Goal: Book appointment/travel/reservation

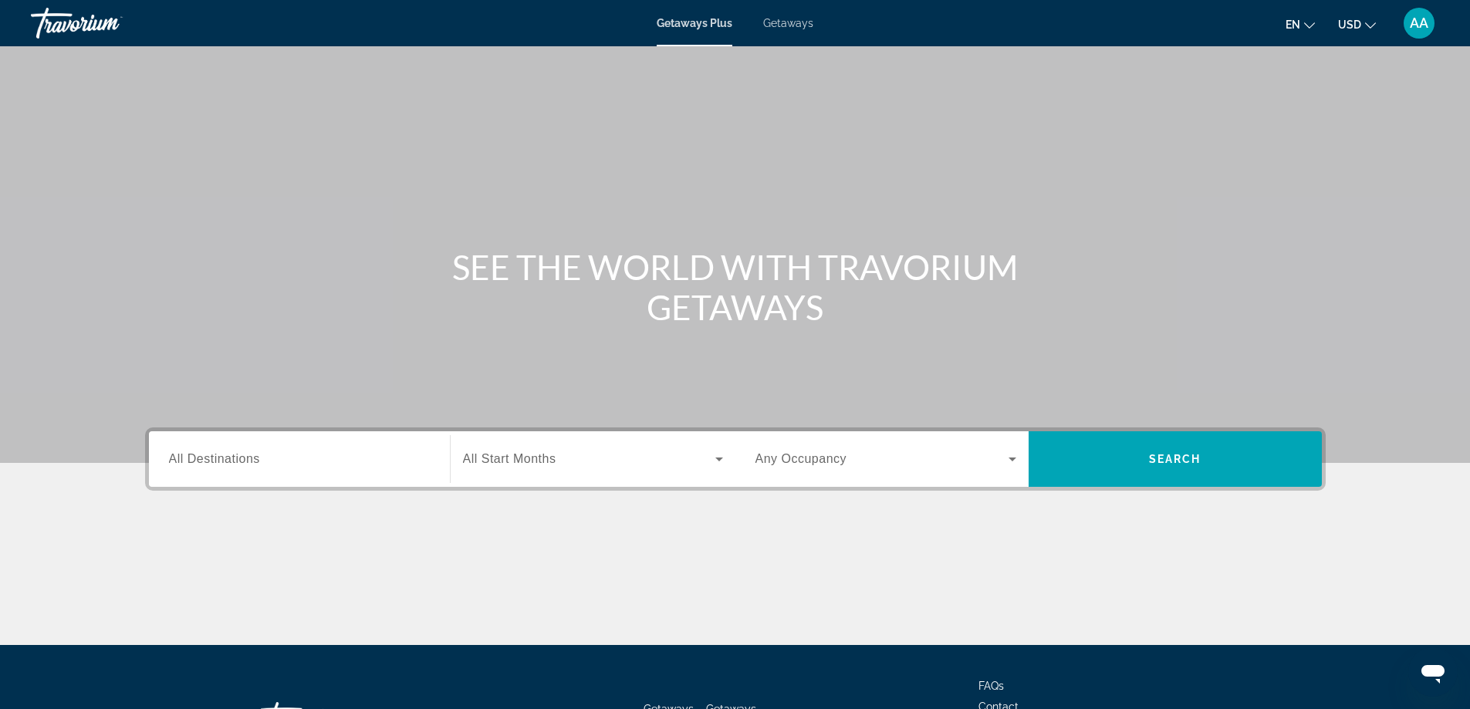
click at [298, 459] on input "Destination All Destinations" at bounding box center [299, 460] width 261 height 19
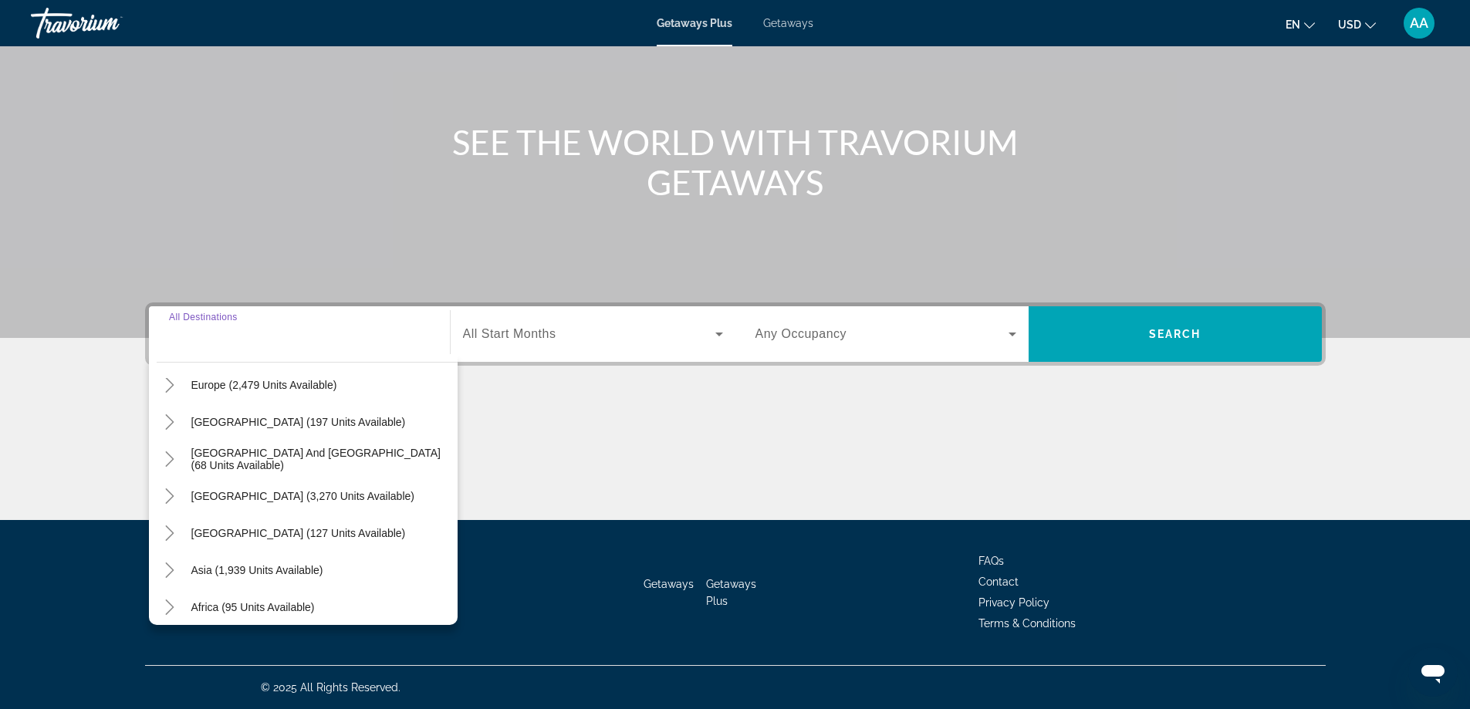
scroll to position [232, 0]
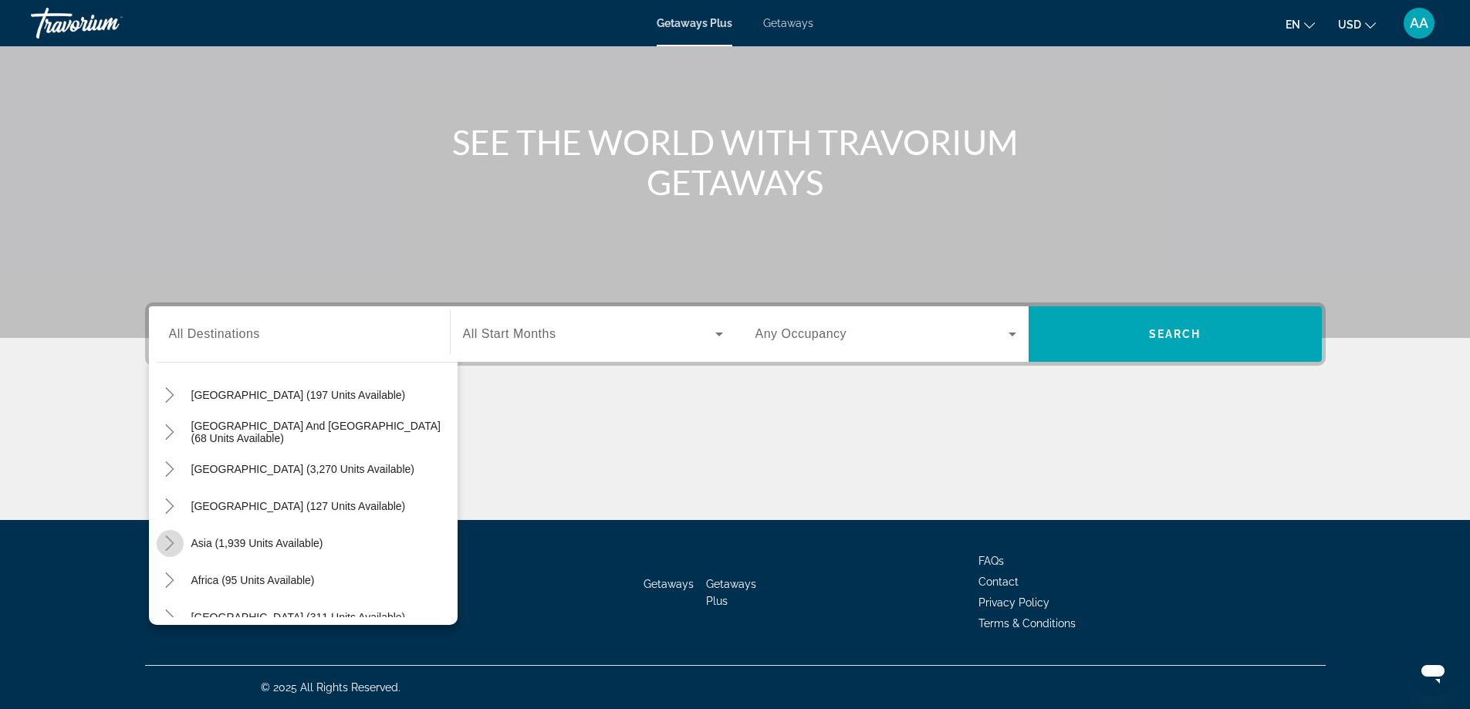
click at [171, 541] on icon "Toggle Asia (1,939 units available)" at bounding box center [170, 543] width 8 height 15
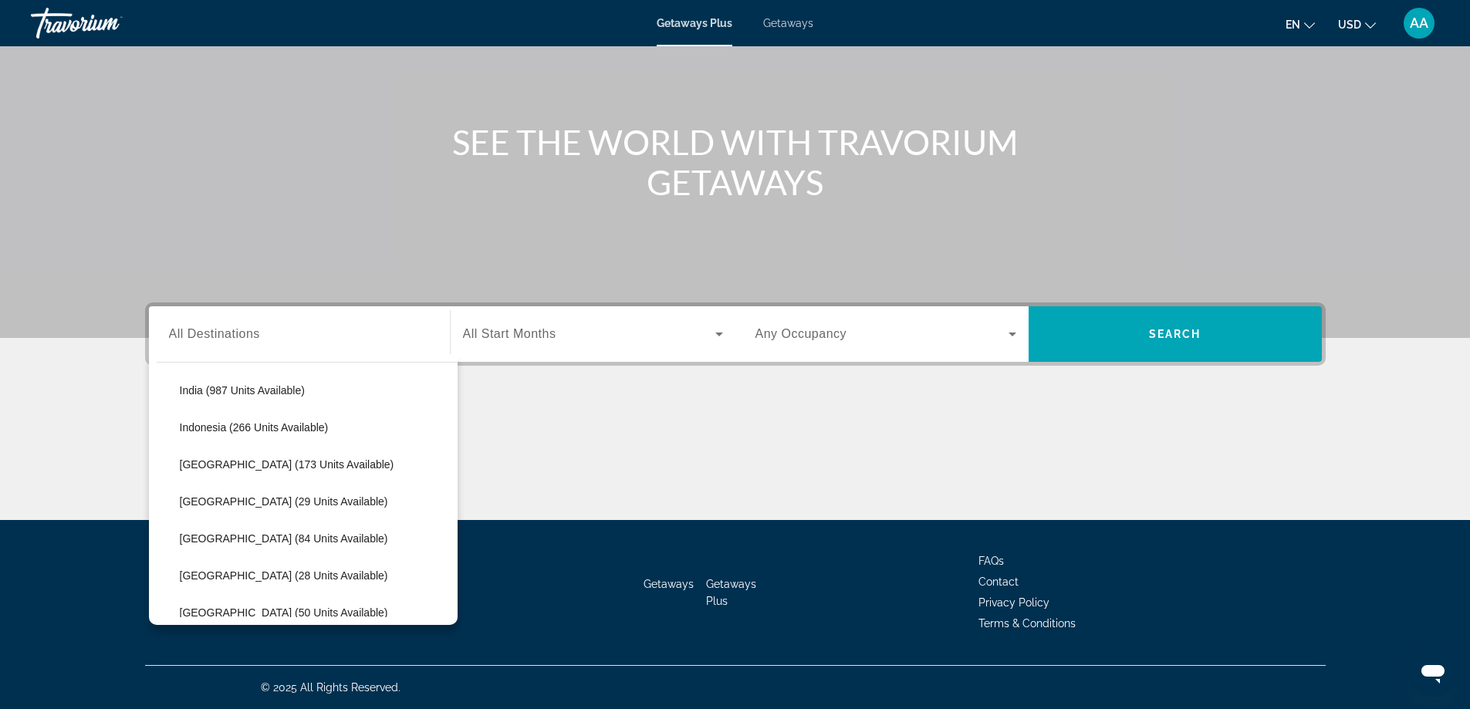
scroll to position [610, 0]
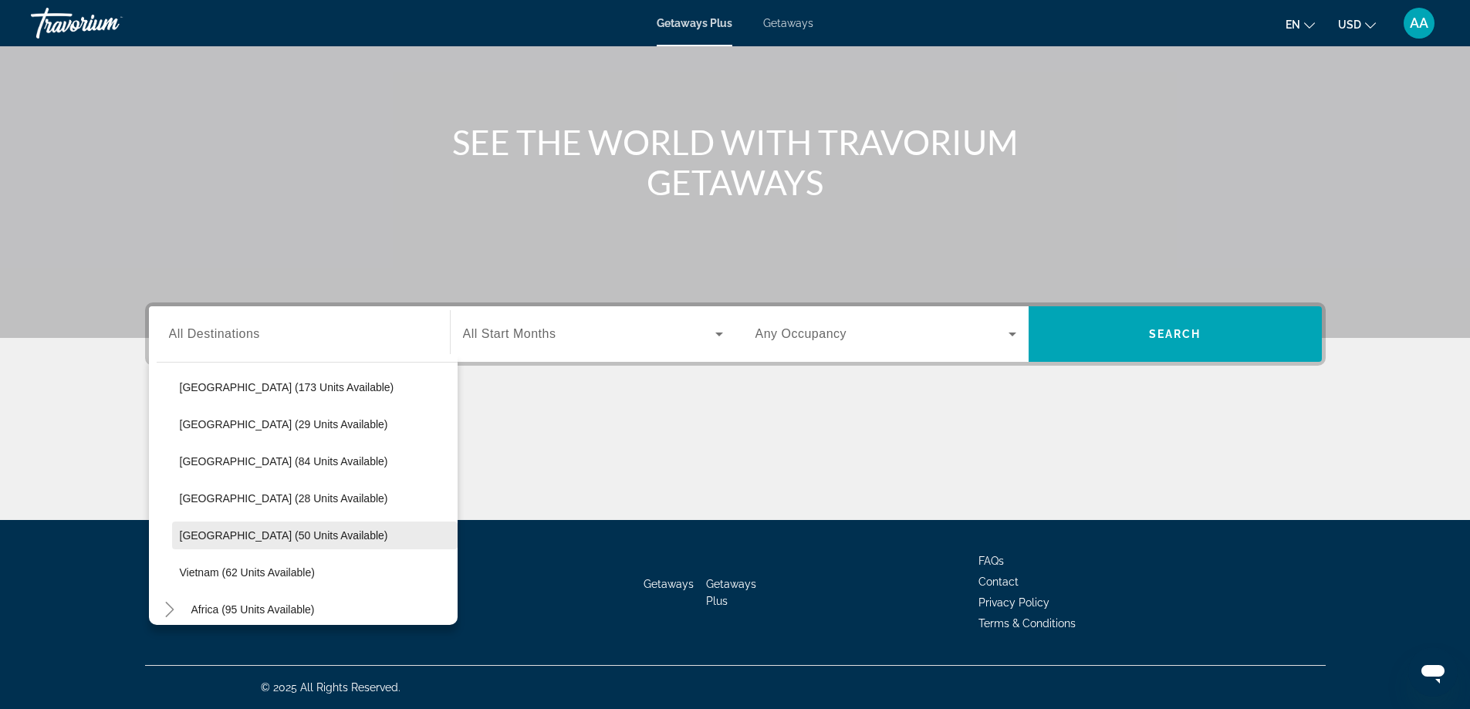
click at [210, 534] on span "[GEOGRAPHIC_DATA] (50 units available)" at bounding box center [284, 535] width 208 height 12
type input "**********"
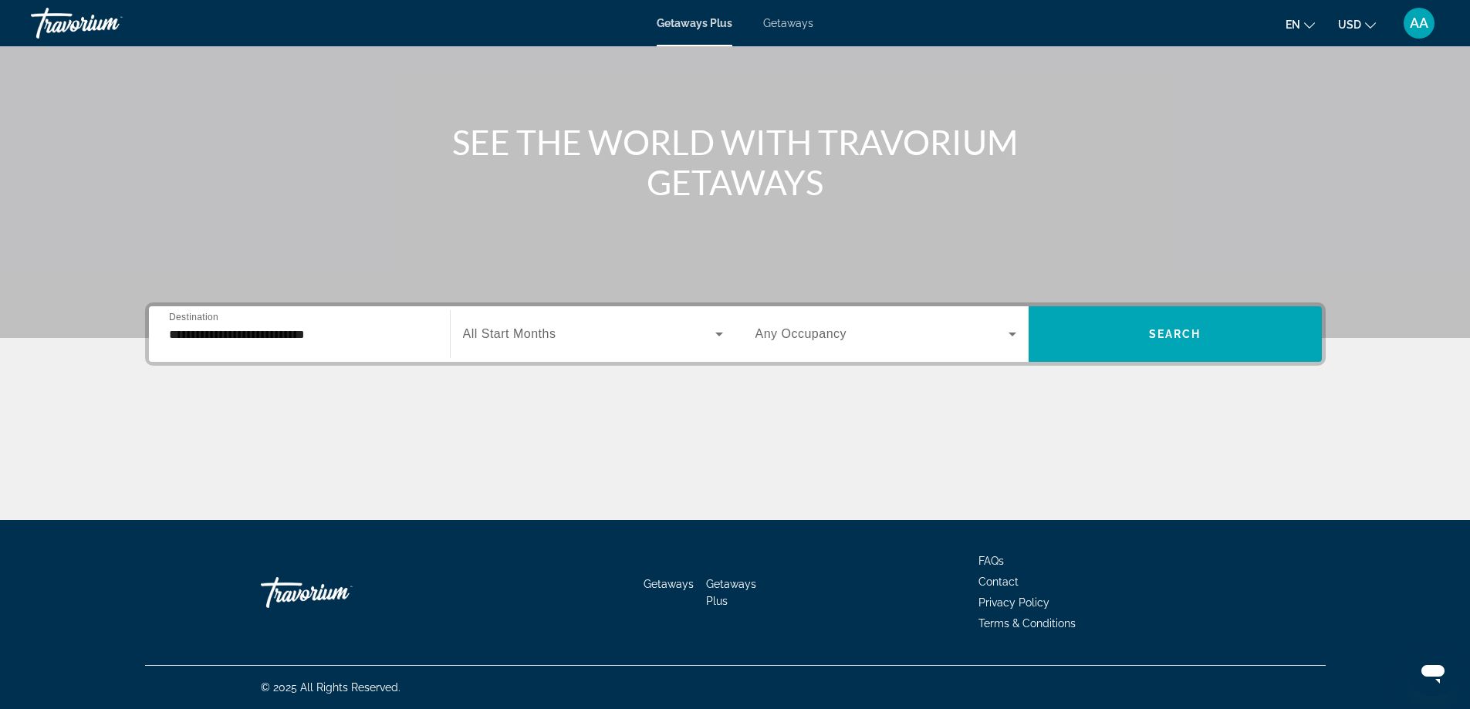
click at [549, 329] on span "All Start Months" at bounding box center [509, 333] width 93 height 13
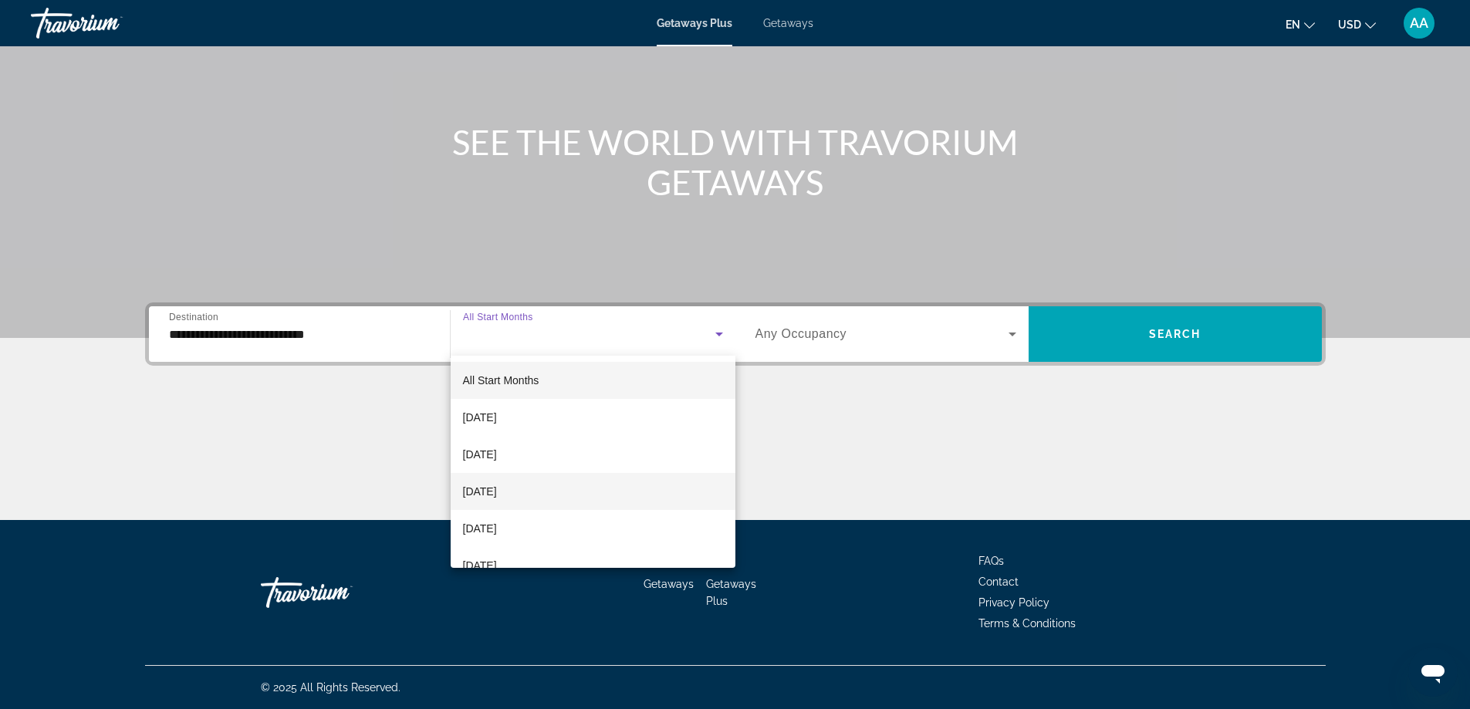
scroll to position [77, 0]
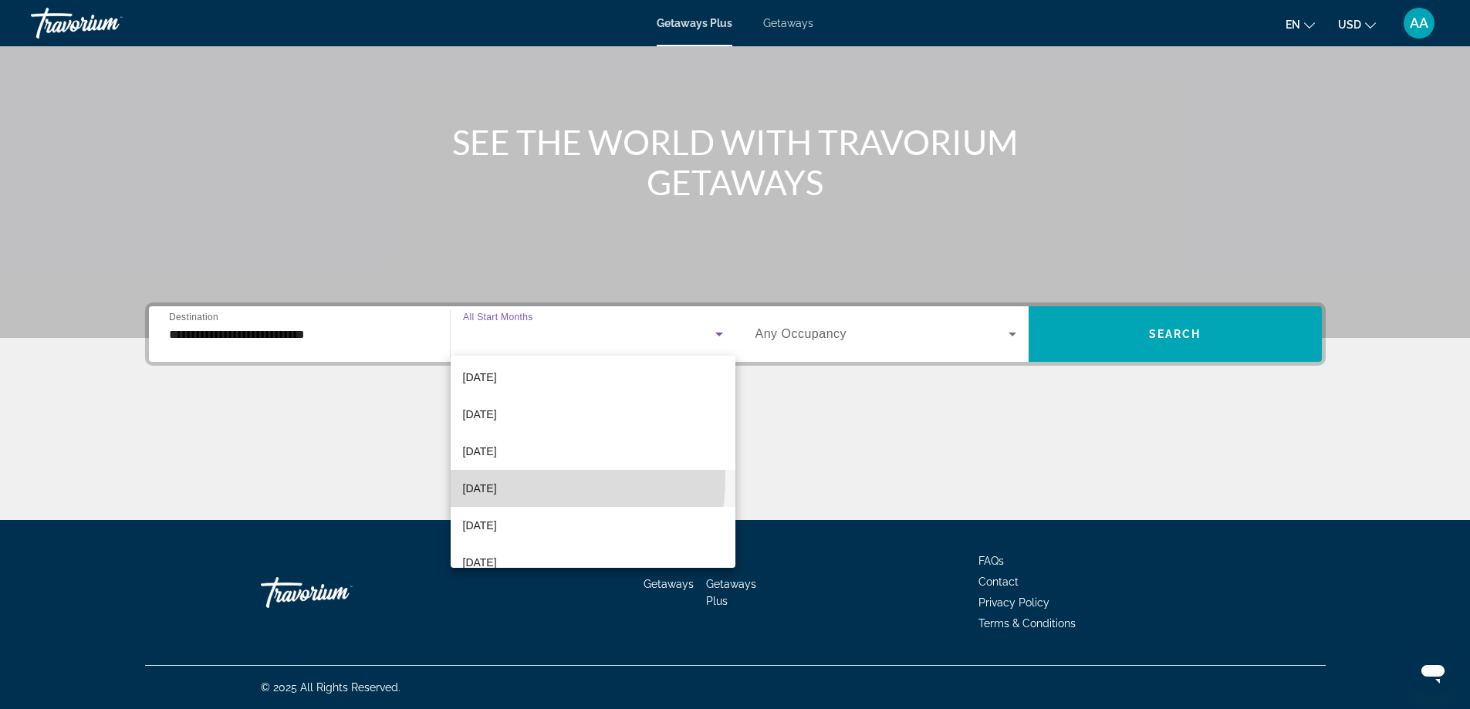
click at [510, 478] on mat-option "January 2026" at bounding box center [593, 488] width 285 height 37
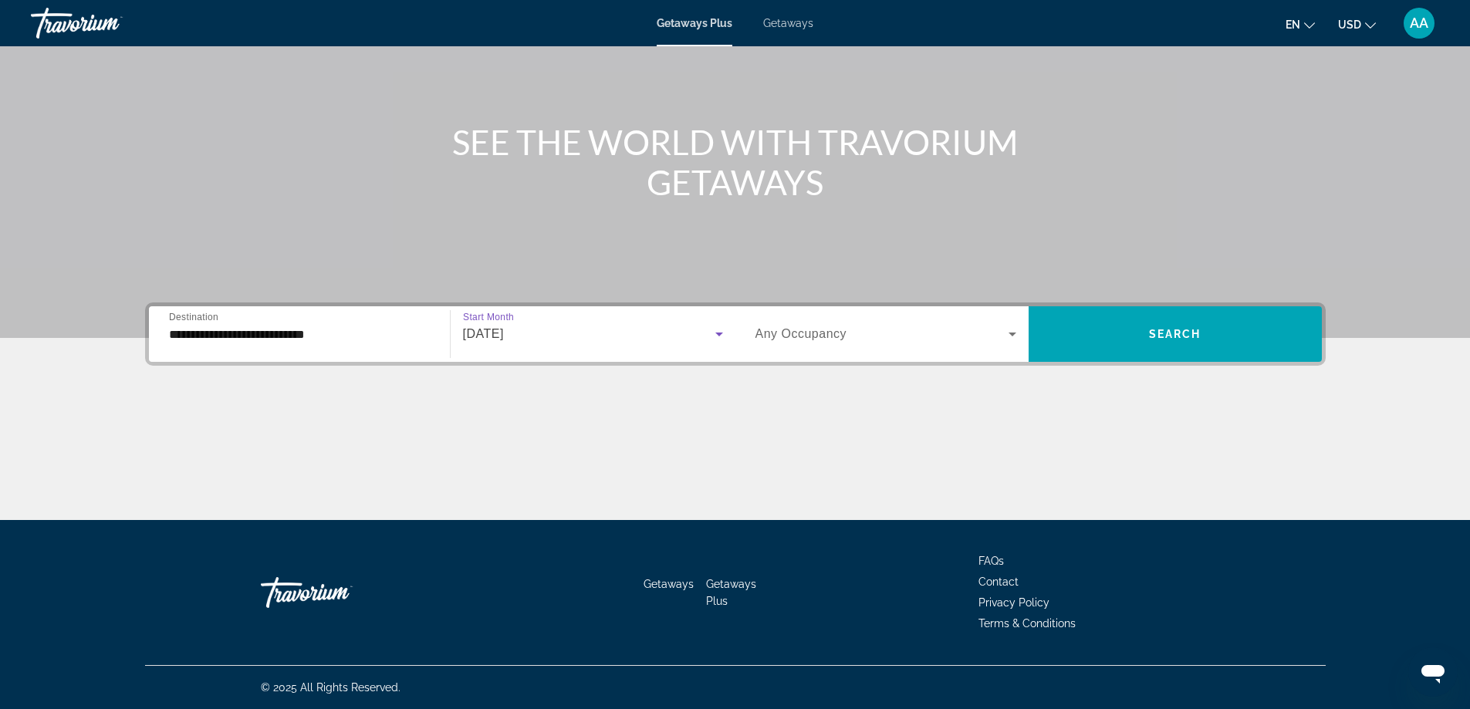
click at [840, 333] on span "Any Occupancy" at bounding box center [802, 333] width 92 height 13
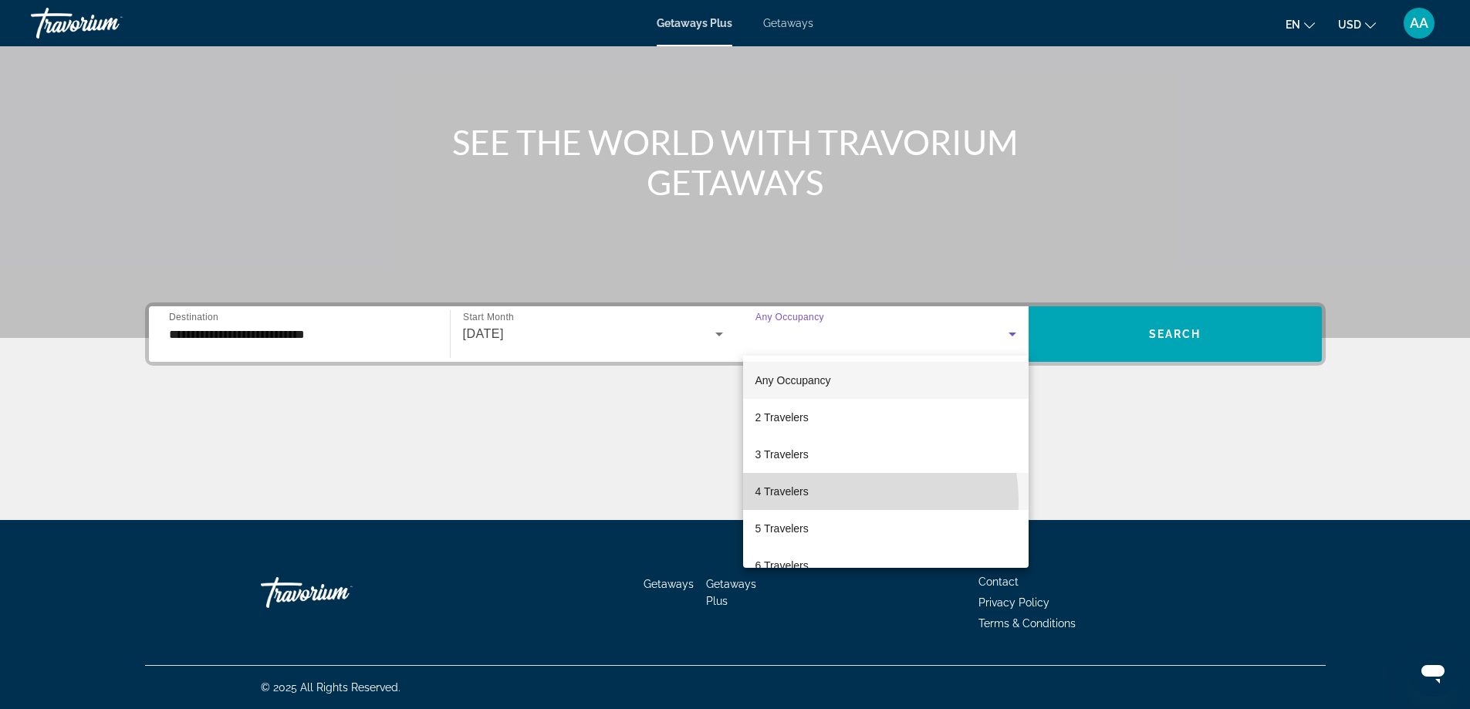
click at [816, 502] on mat-option "4 Travelers" at bounding box center [886, 491] width 286 height 37
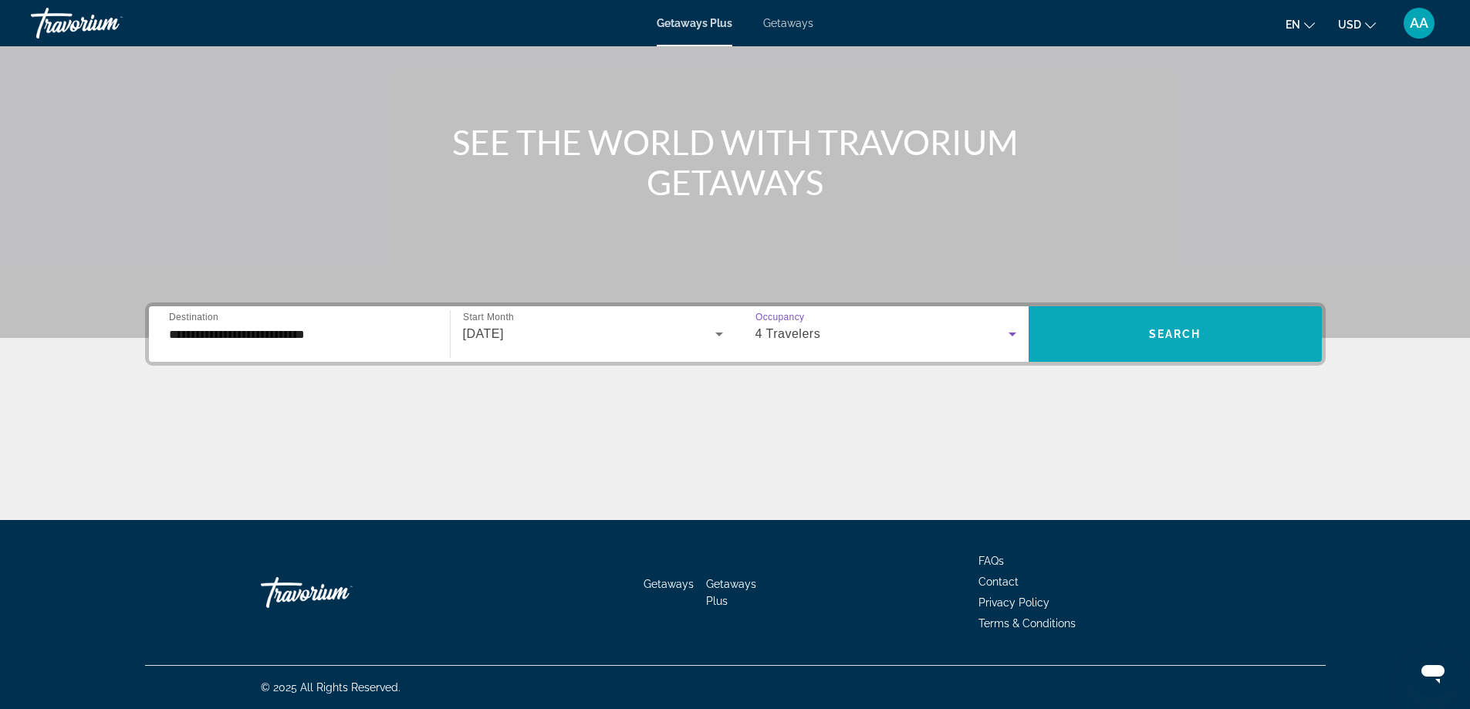
click at [1190, 330] on span "Search" at bounding box center [1175, 334] width 52 height 12
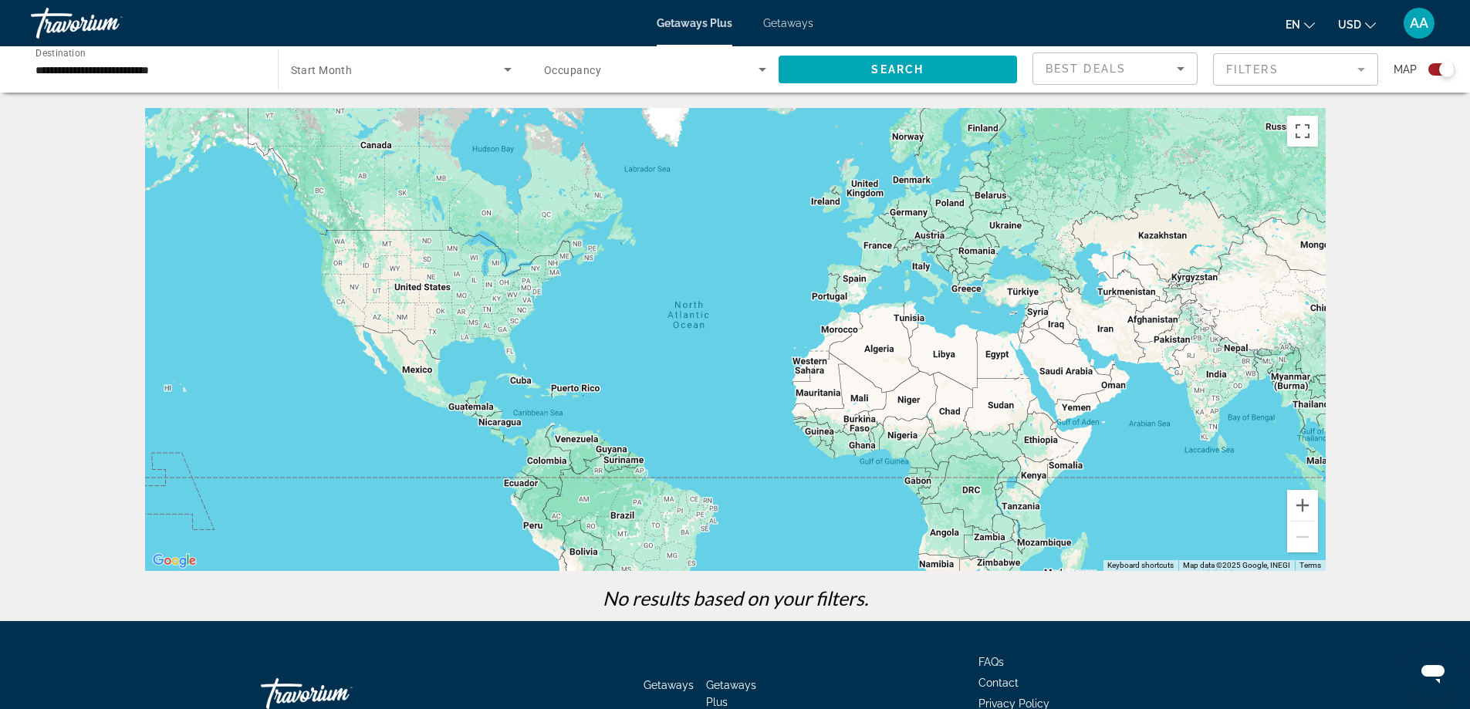
click at [714, 66] on span "Search widget" at bounding box center [651, 69] width 215 height 19
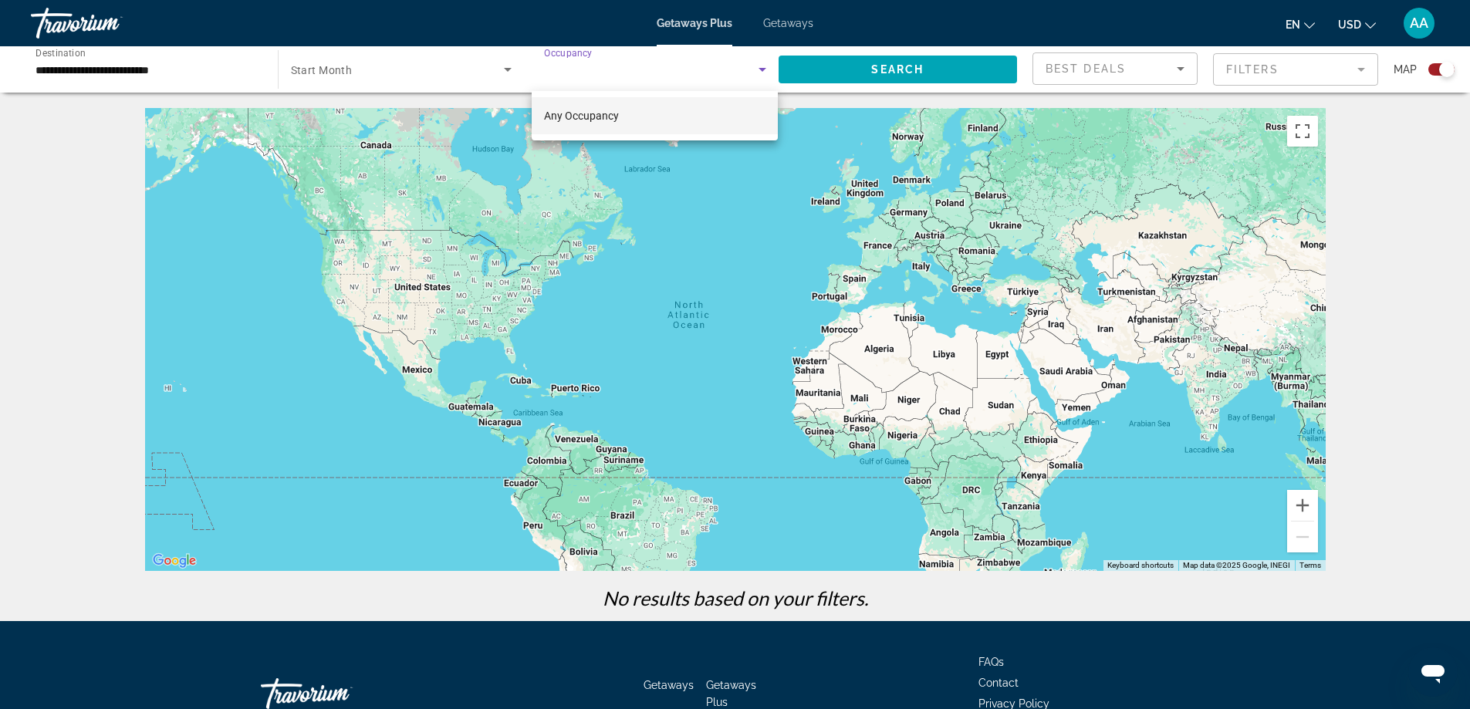
click at [701, 119] on mat-option "Any Occupancy" at bounding box center [655, 115] width 246 height 37
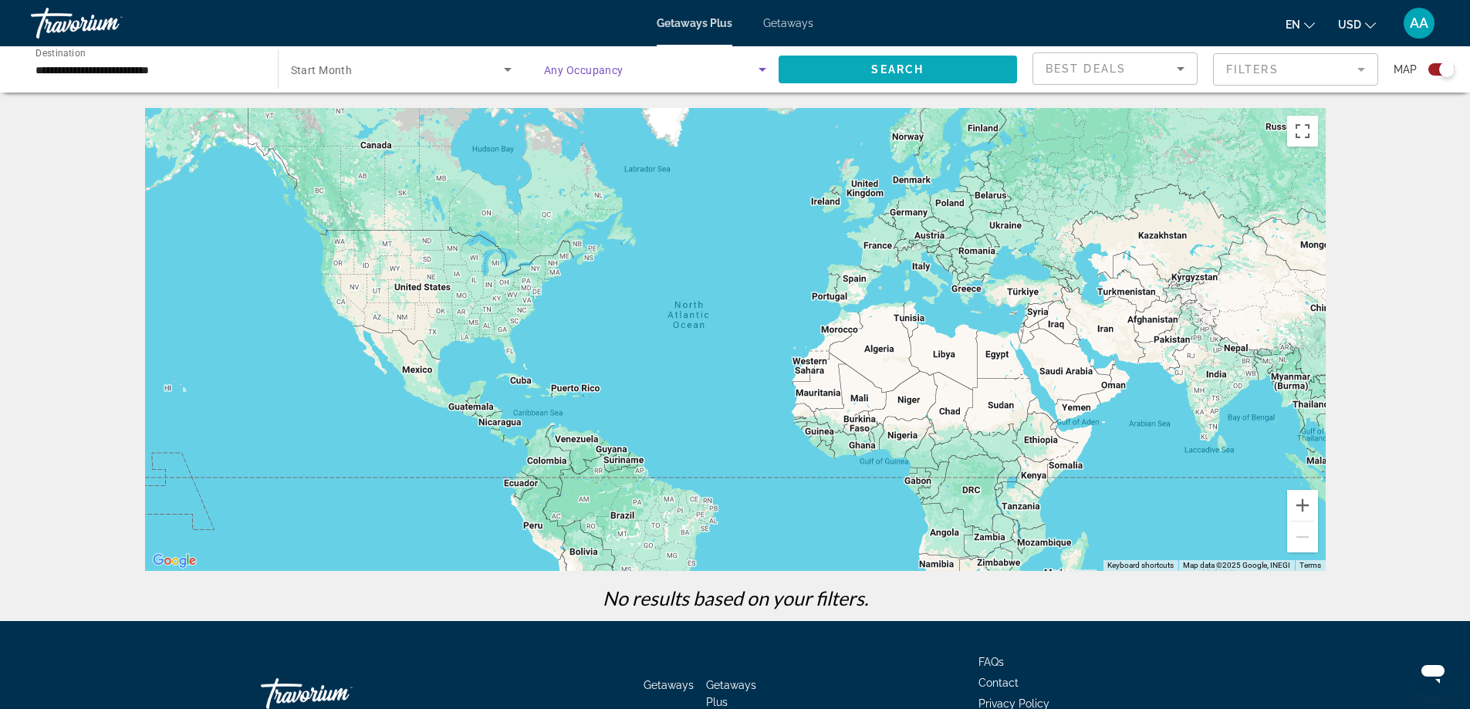
click at [914, 66] on span "Search" at bounding box center [897, 69] width 52 height 12
click at [131, 63] on input "**********" at bounding box center [146, 70] width 222 height 19
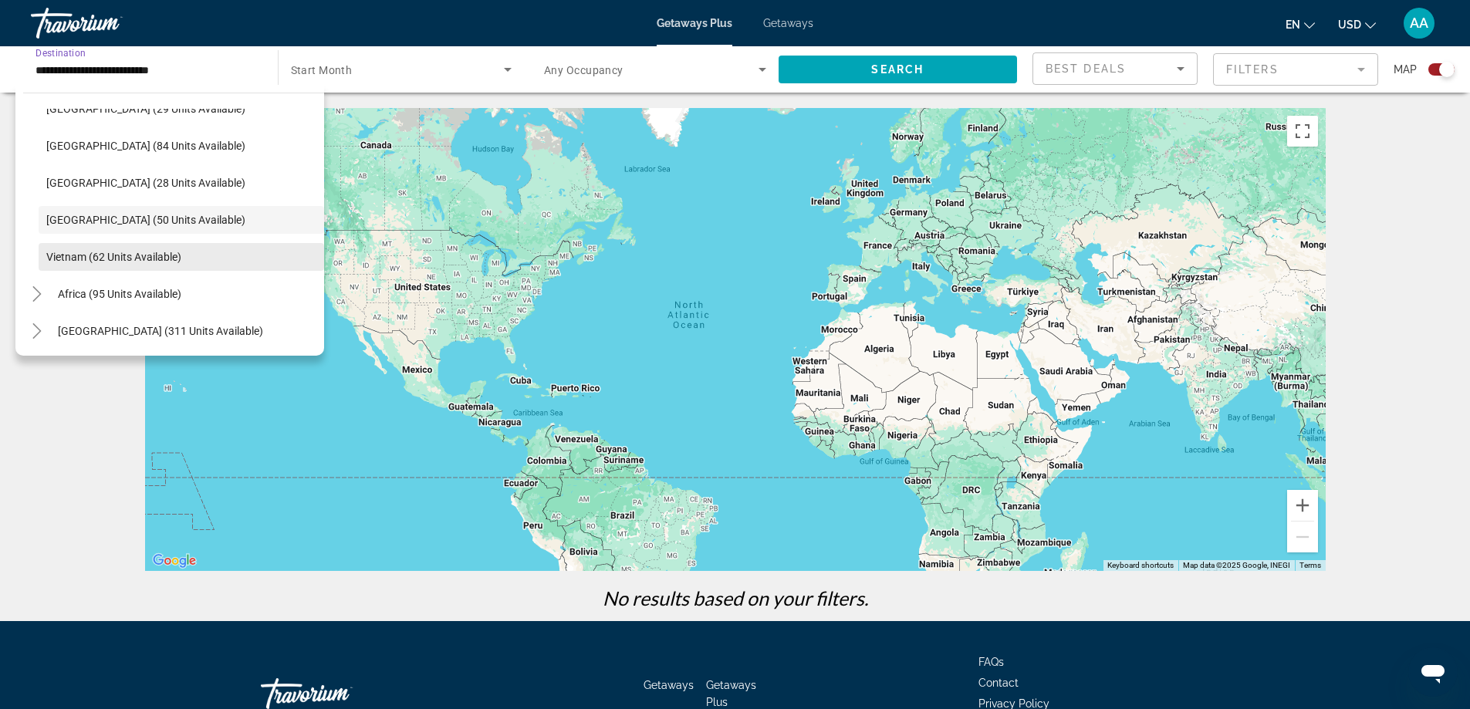
scroll to position [658, 0]
click at [103, 219] on span "[GEOGRAPHIC_DATA] (50 units available)" at bounding box center [145, 218] width 199 height 12
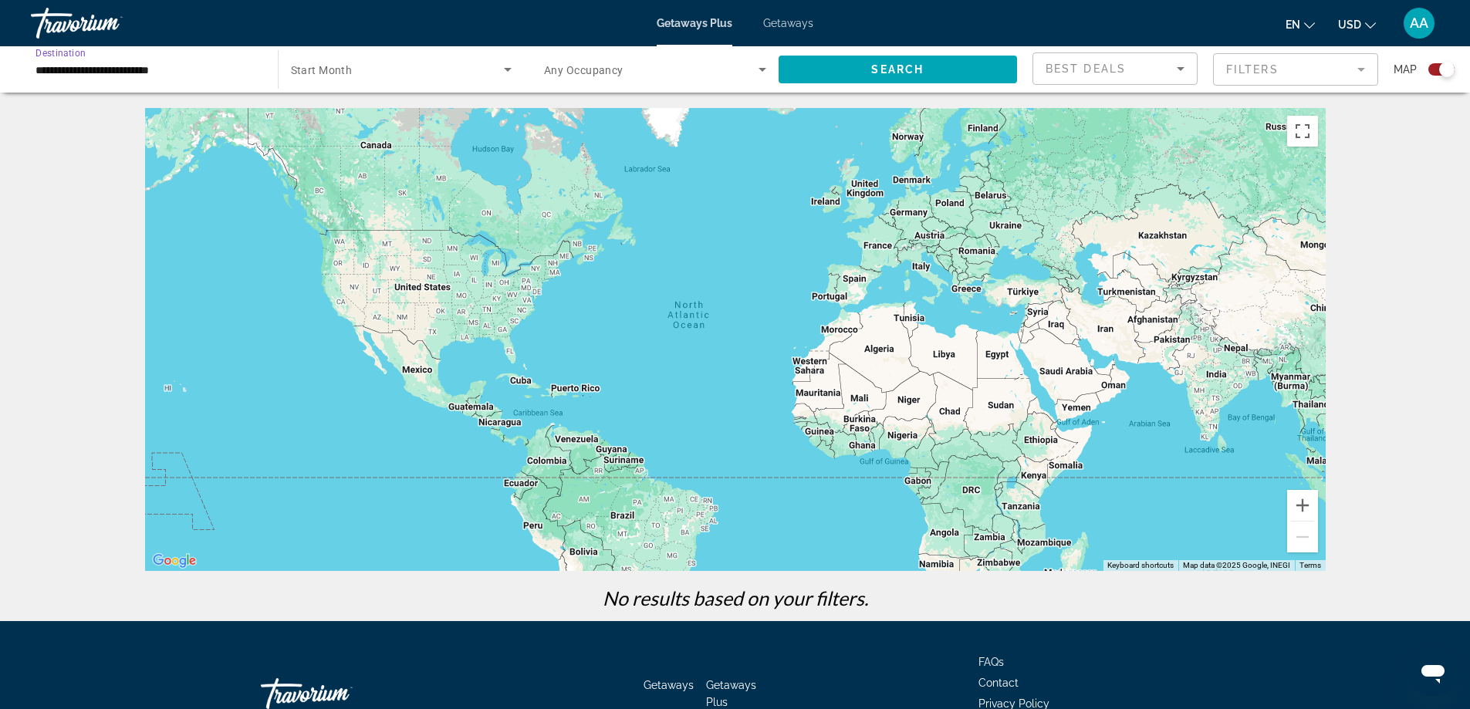
click at [447, 69] on span "Search widget" at bounding box center [398, 69] width 214 height 19
click at [403, 122] on mat-option "All Start Months" at bounding box center [400, 115] width 245 height 37
click at [931, 59] on span "Search widget" at bounding box center [898, 69] width 239 height 37
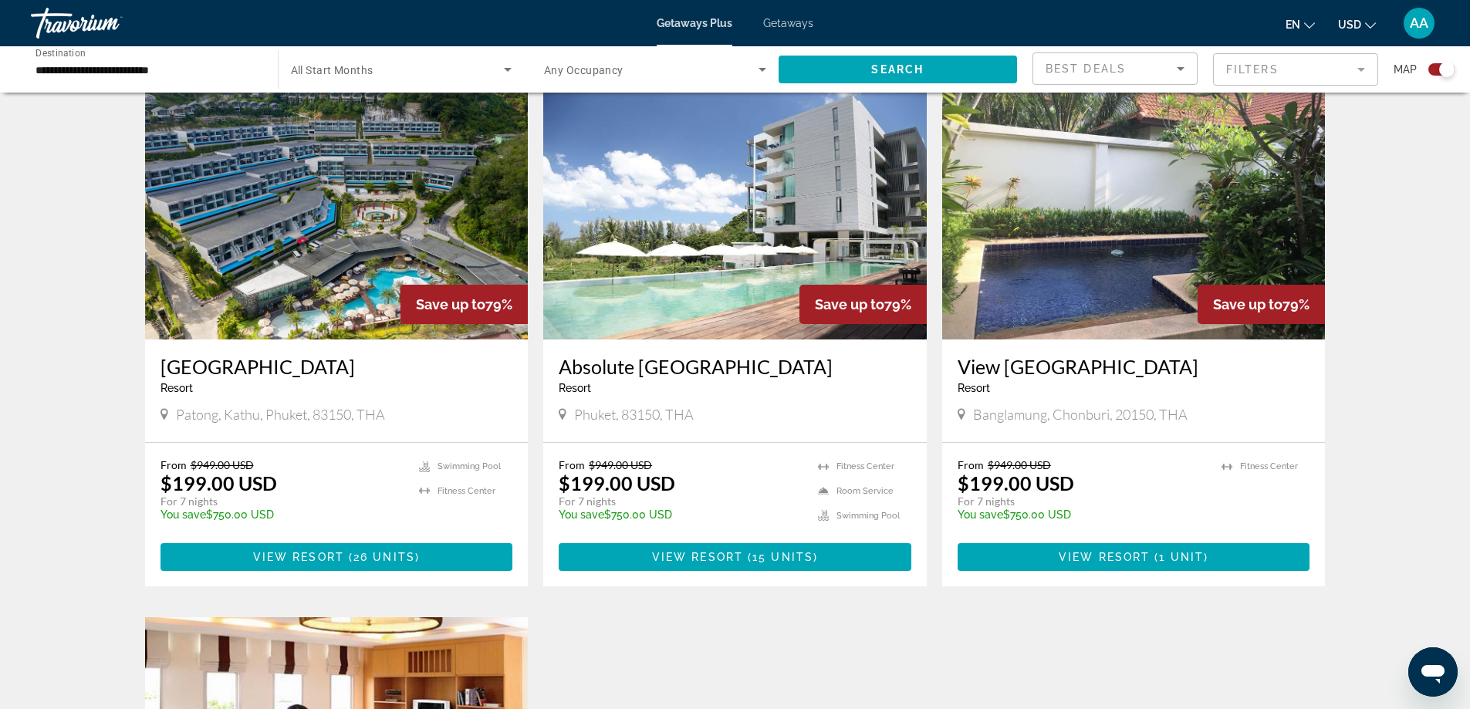
scroll to position [1080, 0]
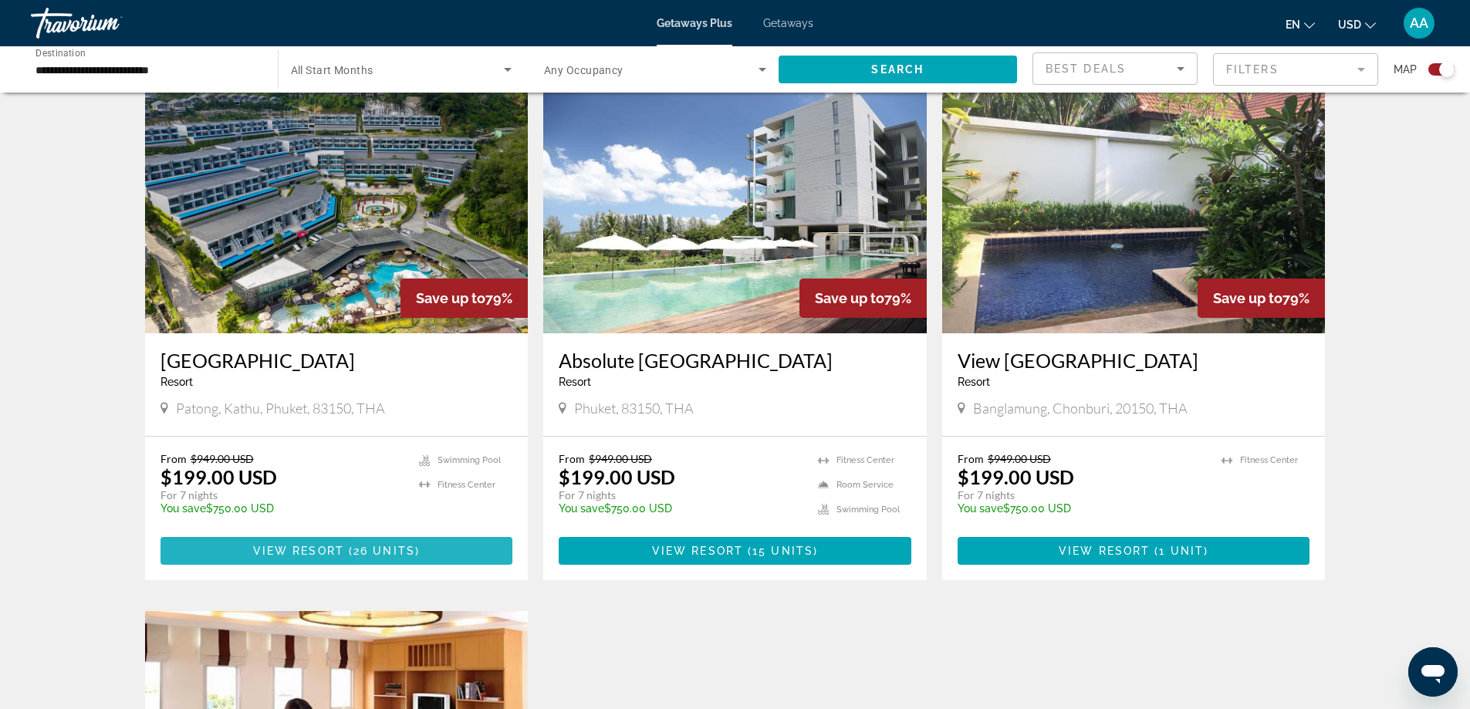
click at [401, 545] on span "26 units" at bounding box center [384, 551] width 62 height 12
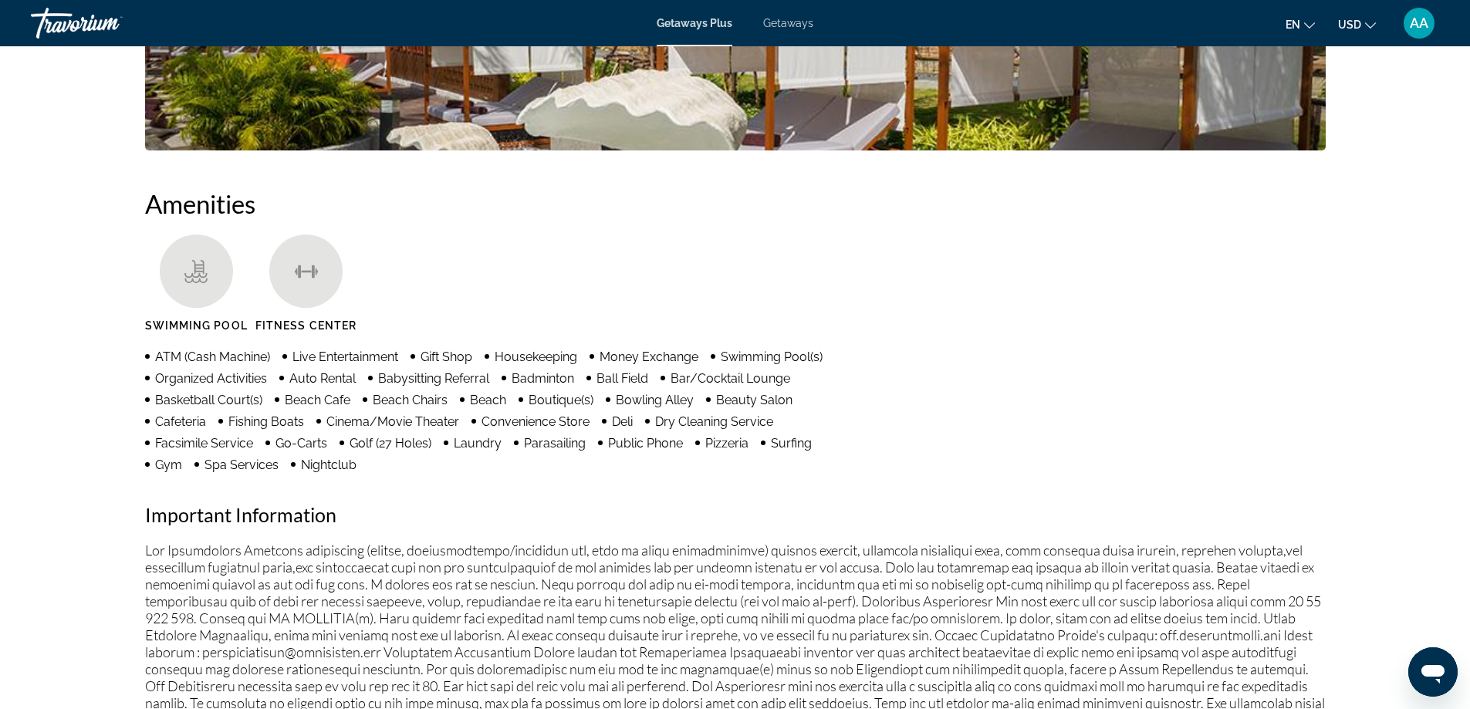
scroll to position [926, 0]
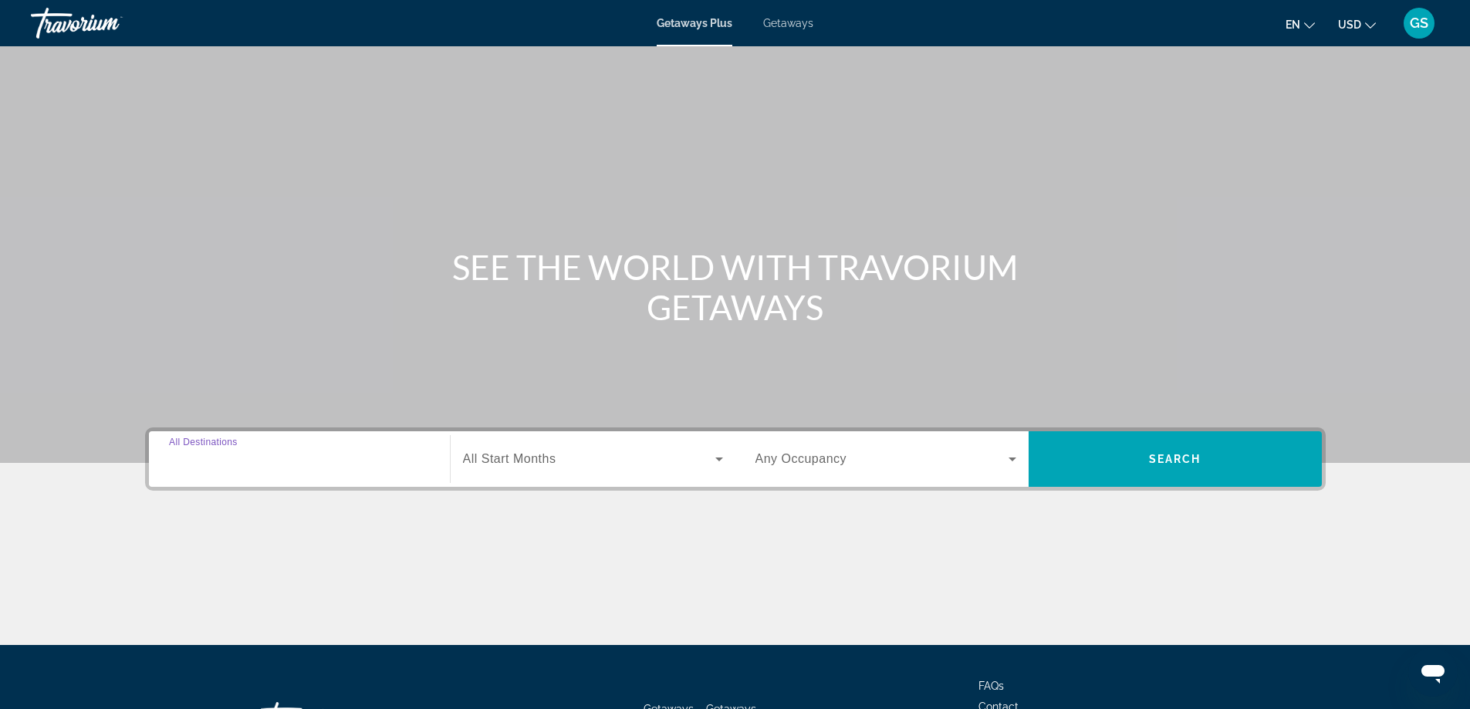
click at [332, 458] on input "Destination All Destinations" at bounding box center [299, 460] width 261 height 19
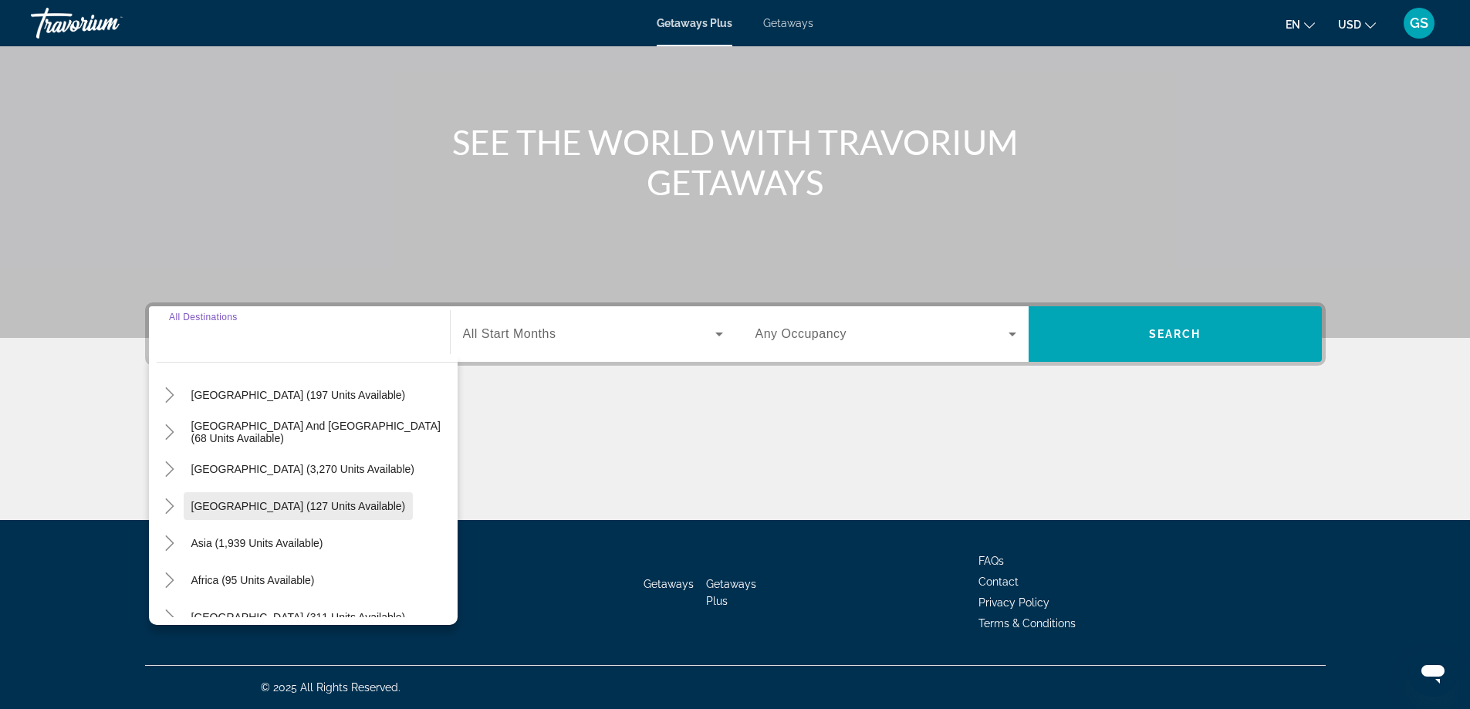
scroll to position [250, 0]
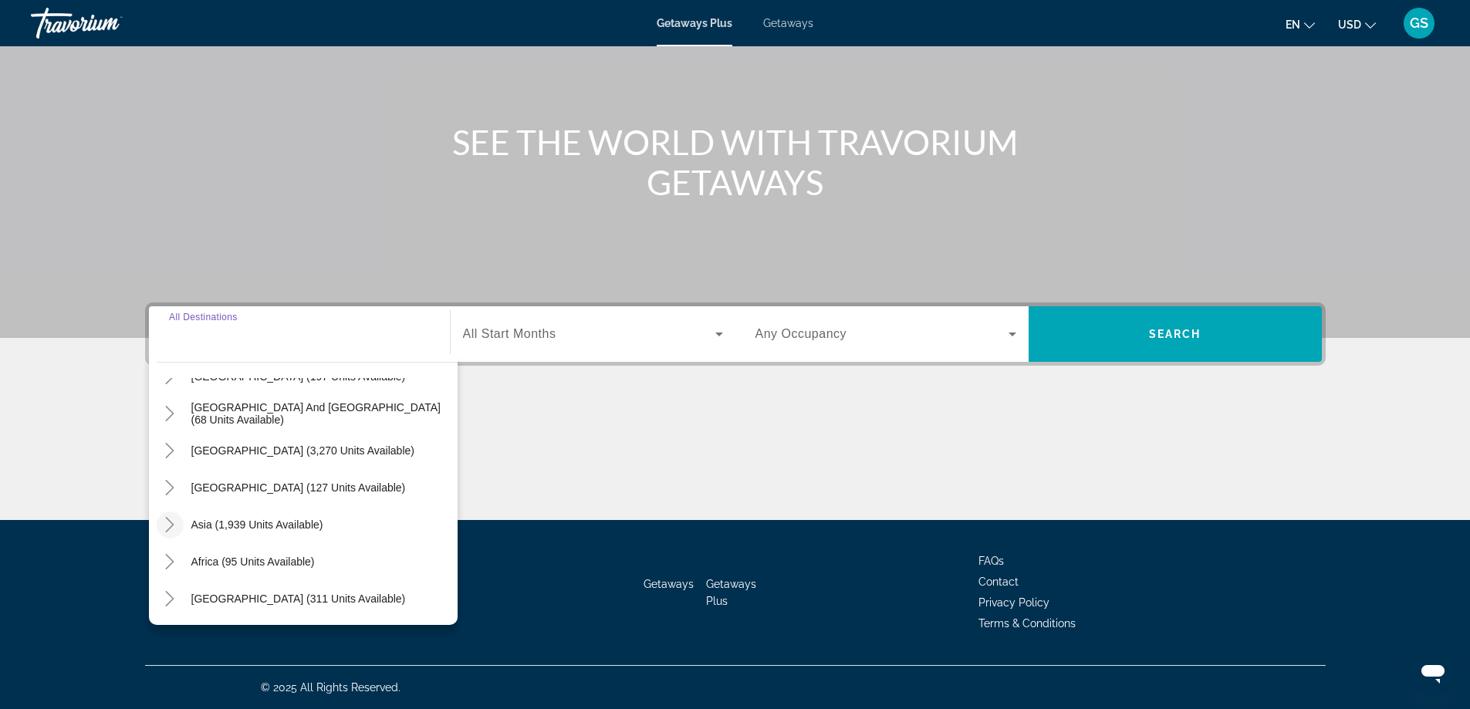
click at [169, 520] on icon "Toggle Asia (1,939 units available)" at bounding box center [170, 524] width 8 height 15
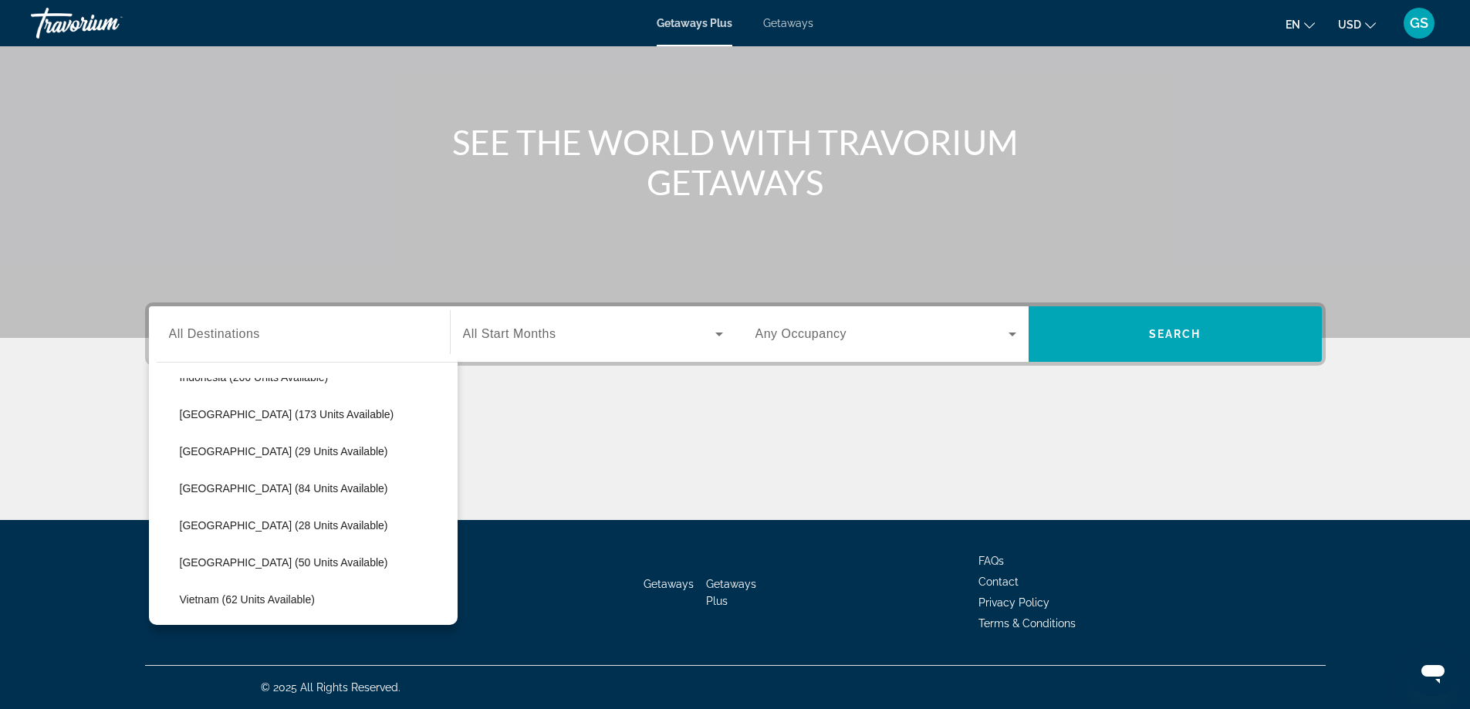
scroll to position [610, 0]
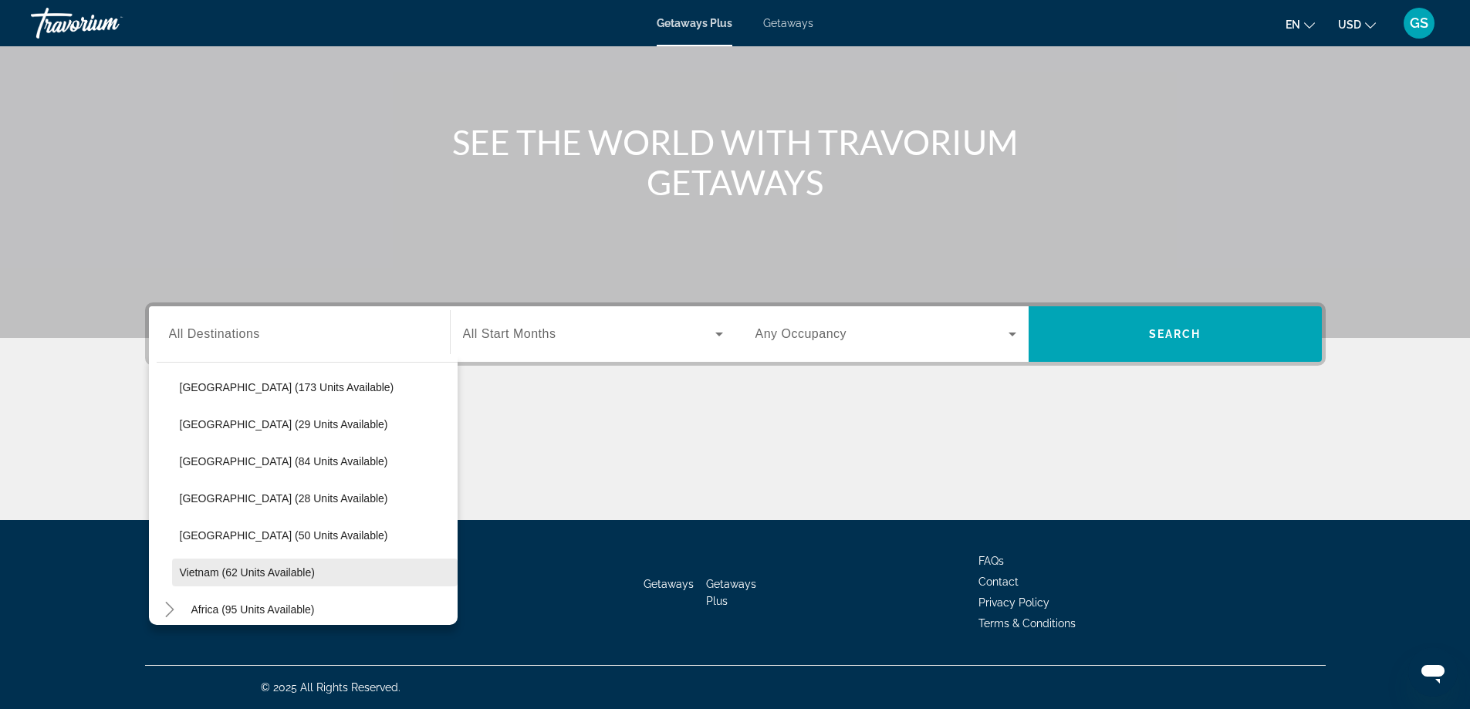
click at [209, 573] on span "Vietnam (62 units available)" at bounding box center [247, 572] width 135 height 12
type input "**********"
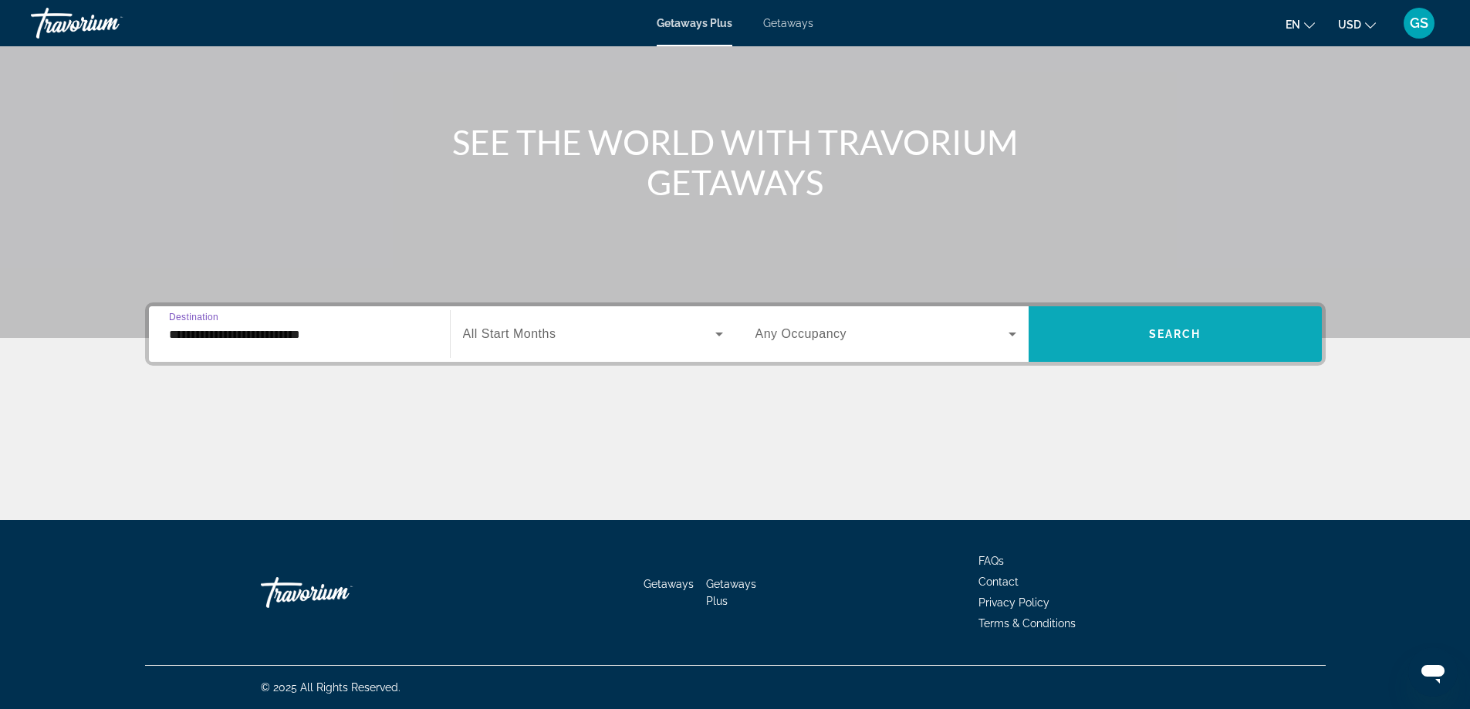
click at [1181, 334] on span "Search" at bounding box center [1175, 334] width 52 height 12
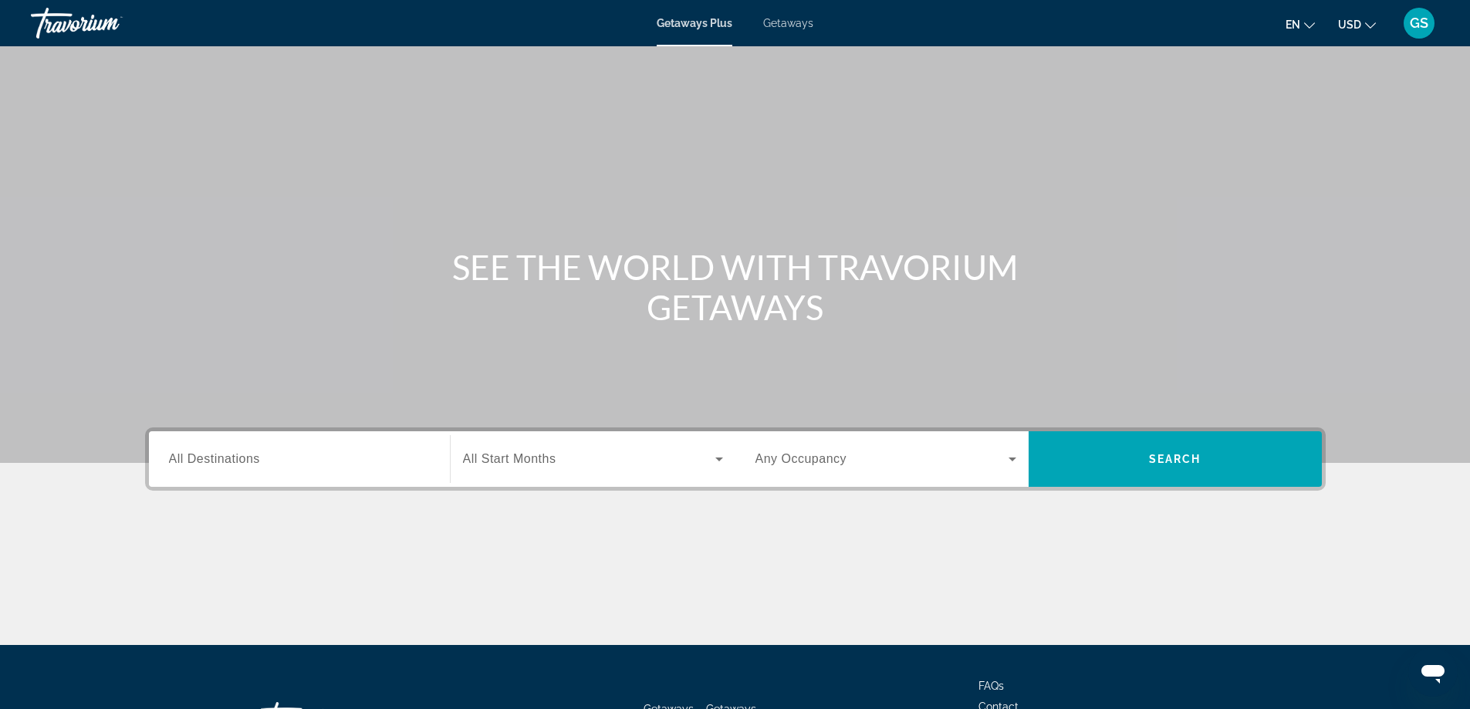
click at [272, 446] on div "Search widget" at bounding box center [299, 460] width 261 height 44
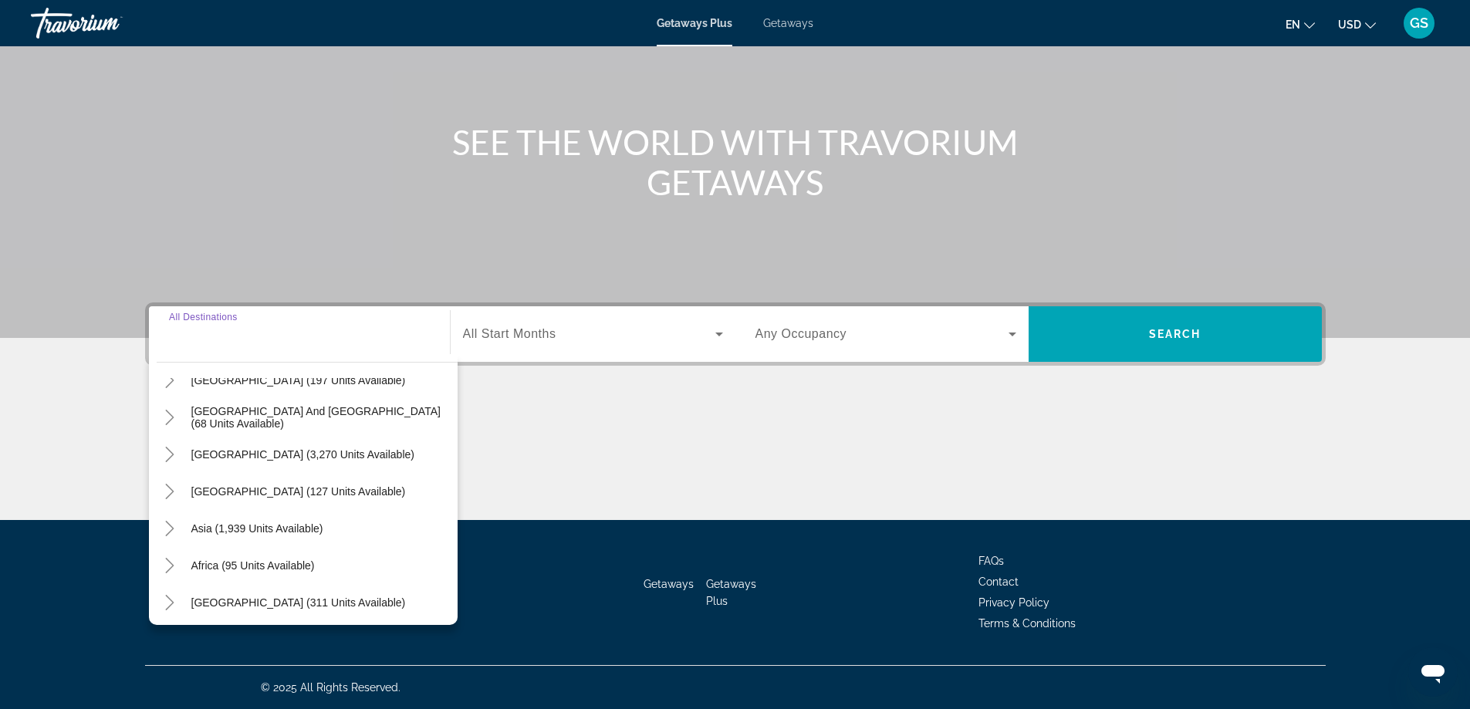
scroll to position [250, 0]
click at [177, 520] on icon "Toggle Asia (1,939 units available)" at bounding box center [169, 524] width 15 height 15
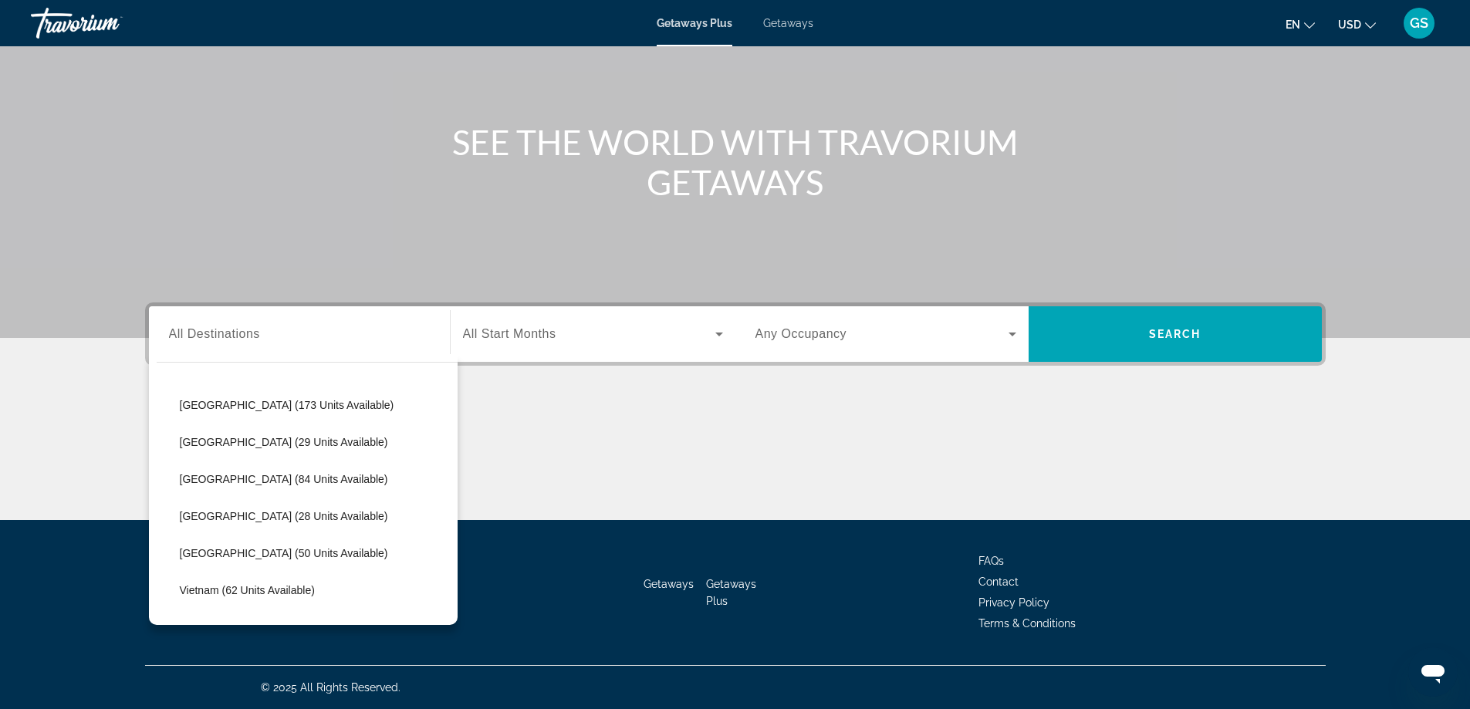
scroll to position [610, 0]
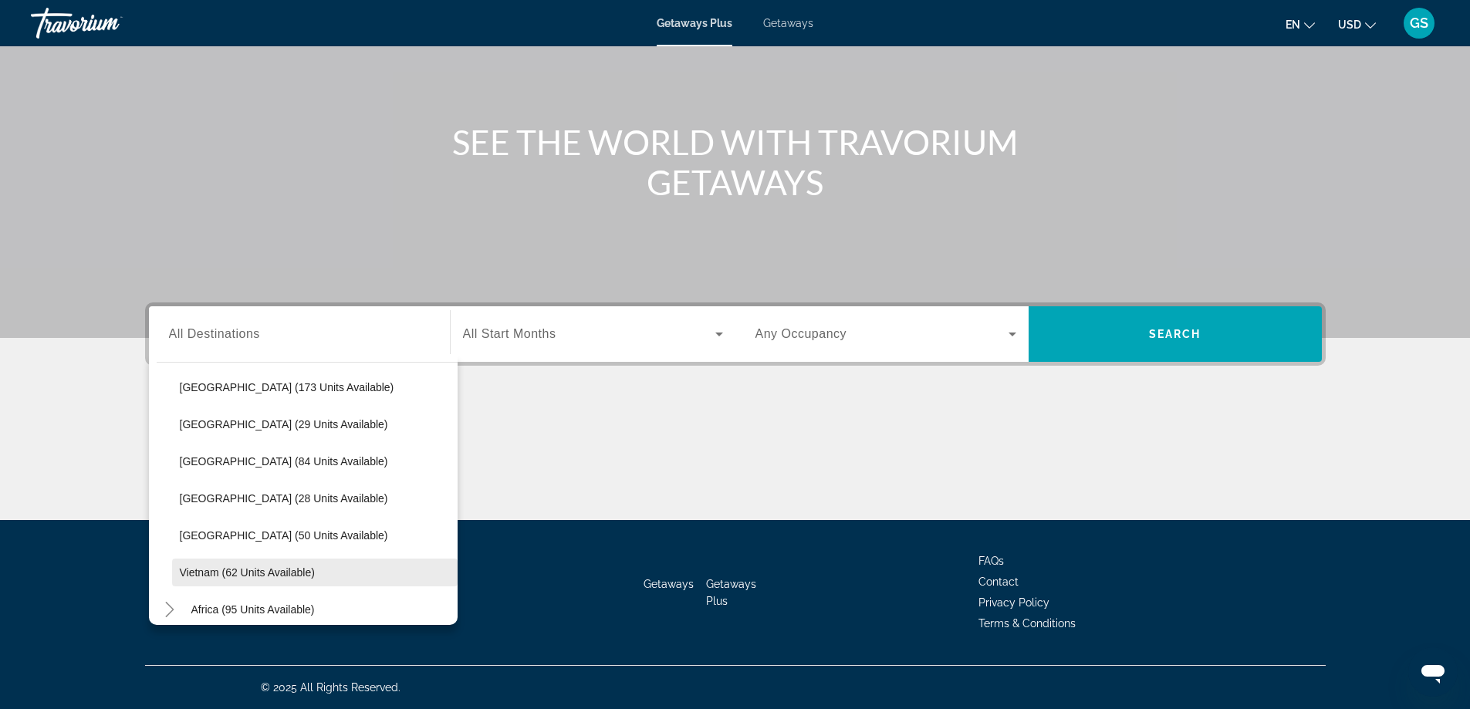
click at [246, 563] on span "Search widget" at bounding box center [315, 572] width 286 height 37
type input "**********"
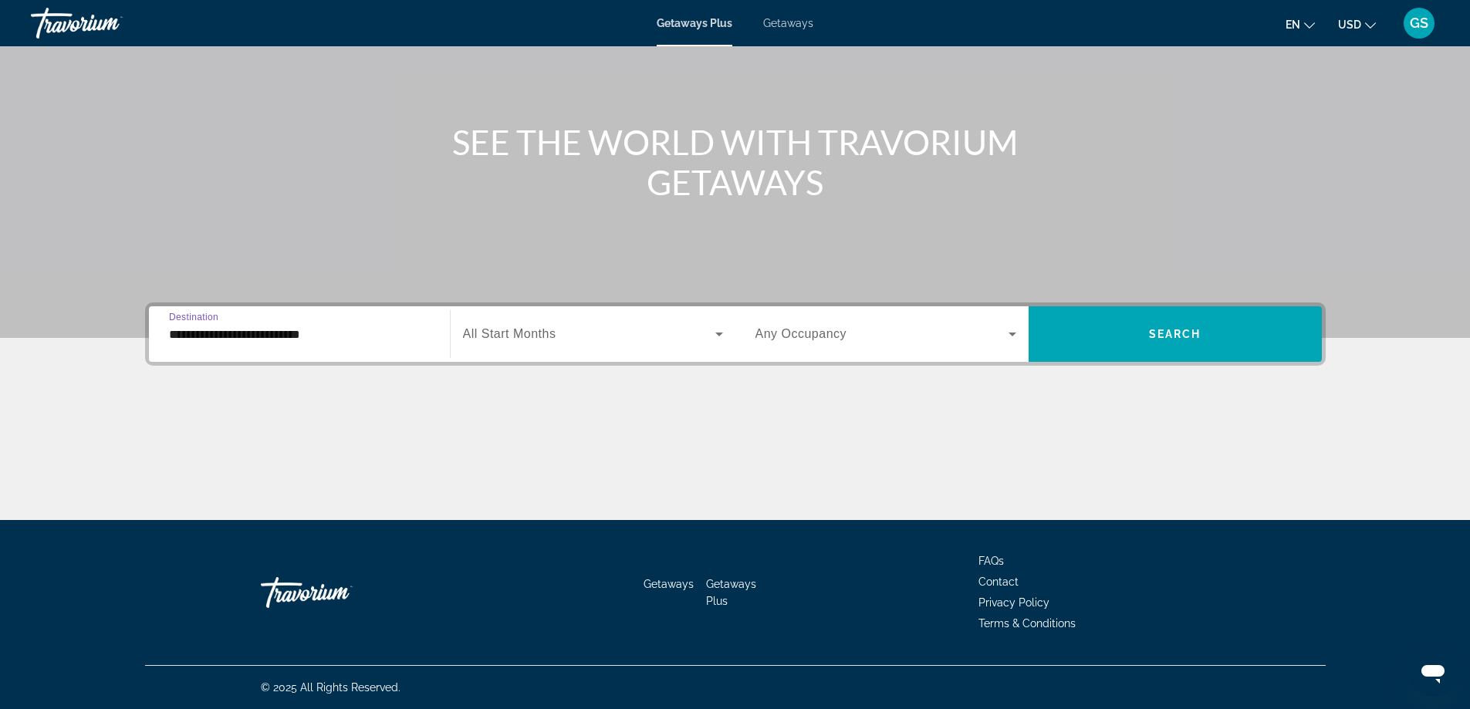
click at [571, 344] on div "Search widget" at bounding box center [593, 334] width 260 height 43
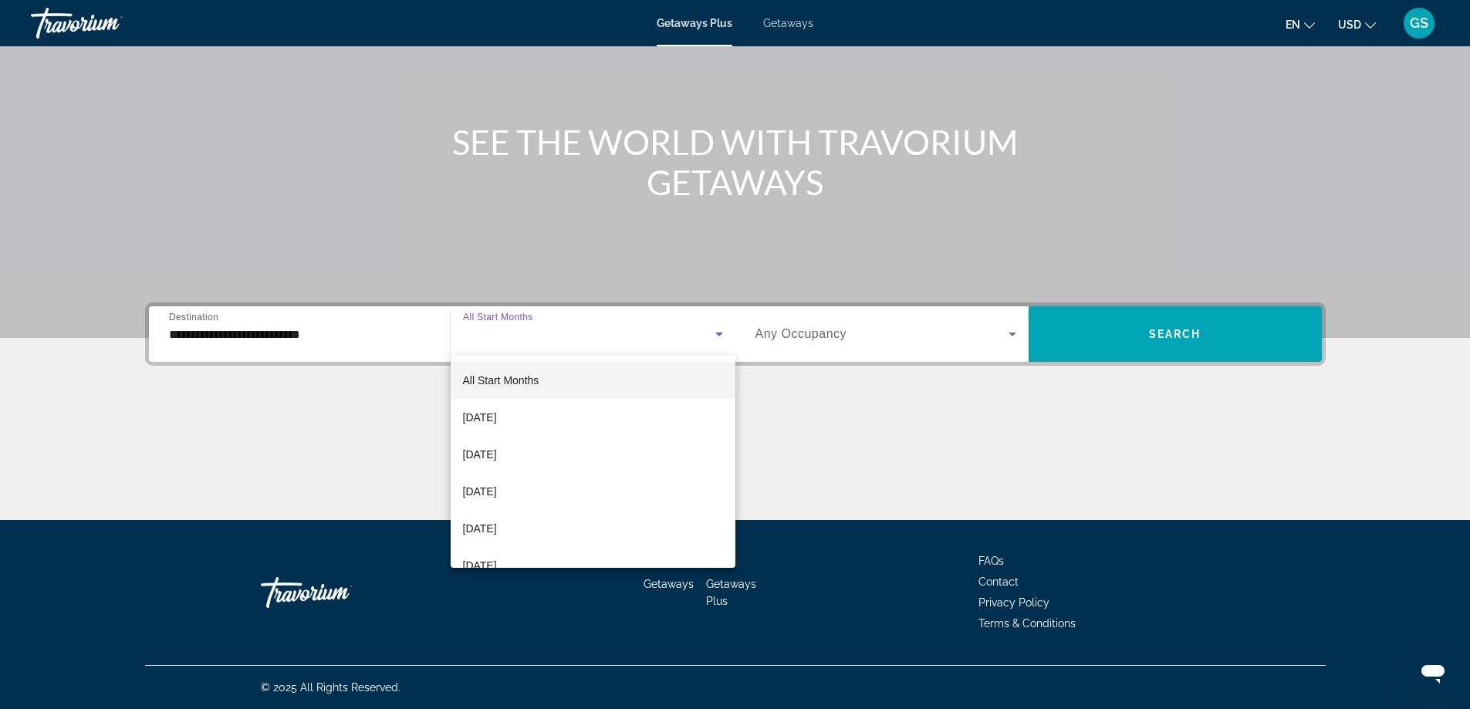
scroll to position [77, 0]
click at [497, 485] on span "January 2026" at bounding box center [480, 488] width 34 height 19
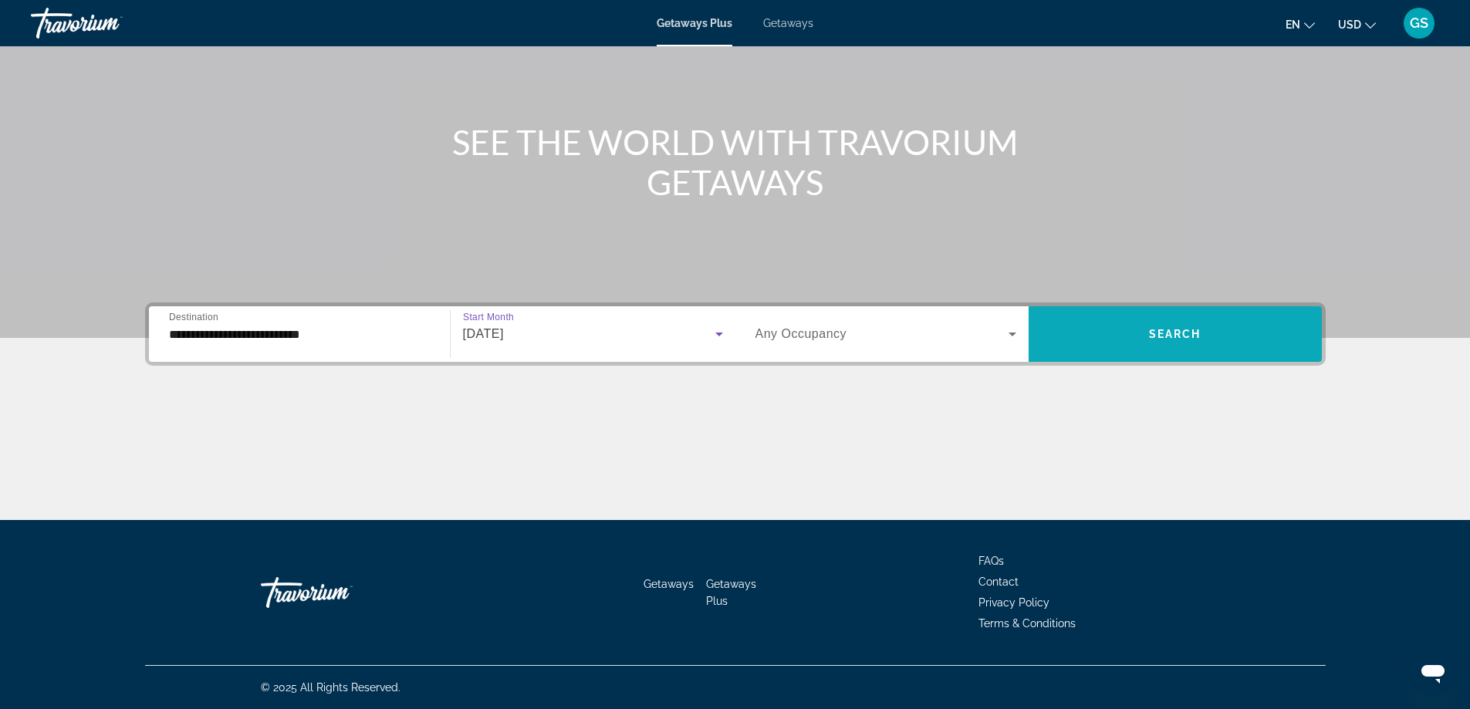
click at [1095, 323] on span "Search widget" at bounding box center [1175, 334] width 293 height 37
